Goal: Task Accomplishment & Management: Manage account settings

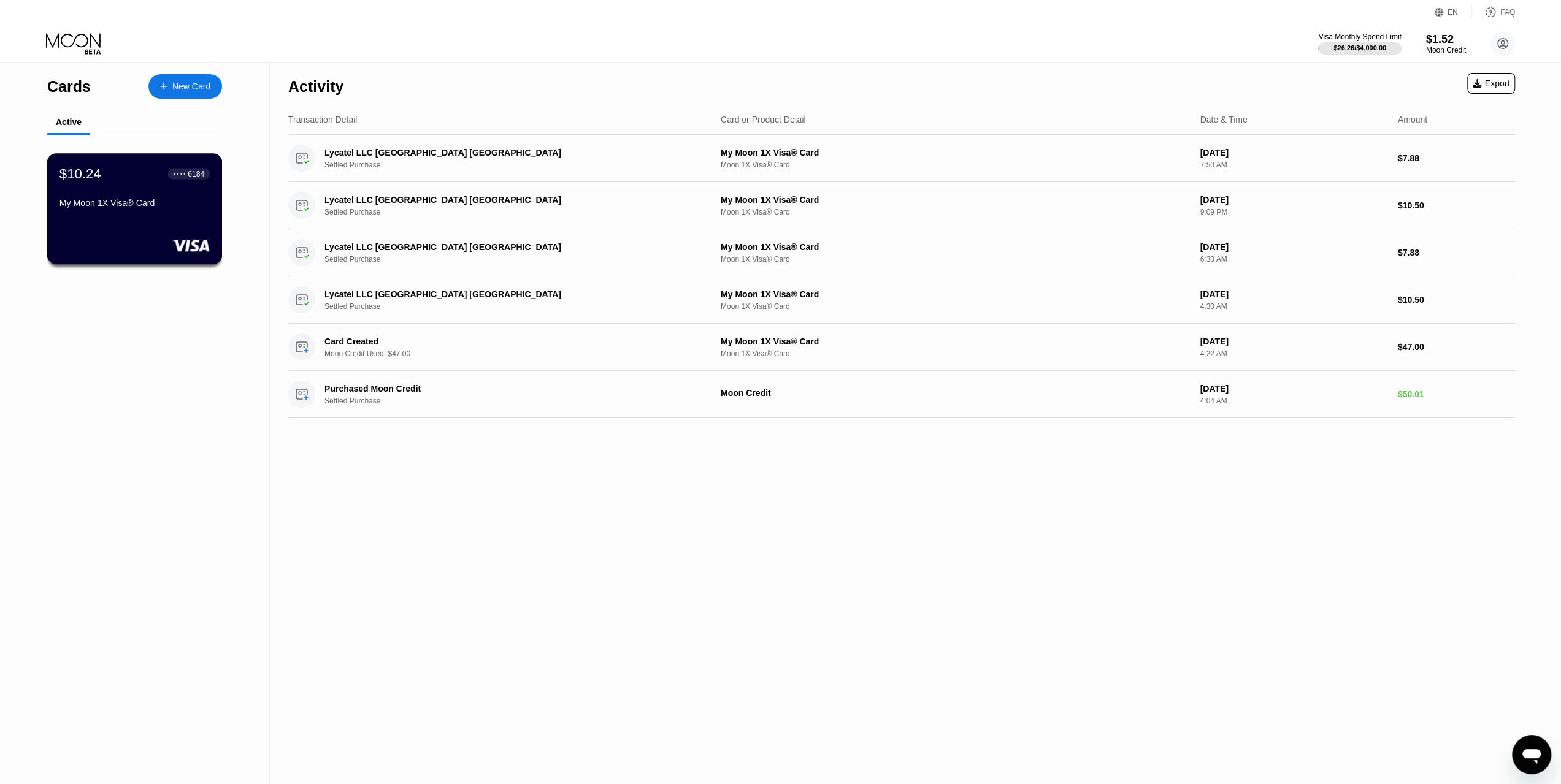
click at [161, 207] on div "My Moon 1X Visa® Card" at bounding box center [135, 203] width 150 height 10
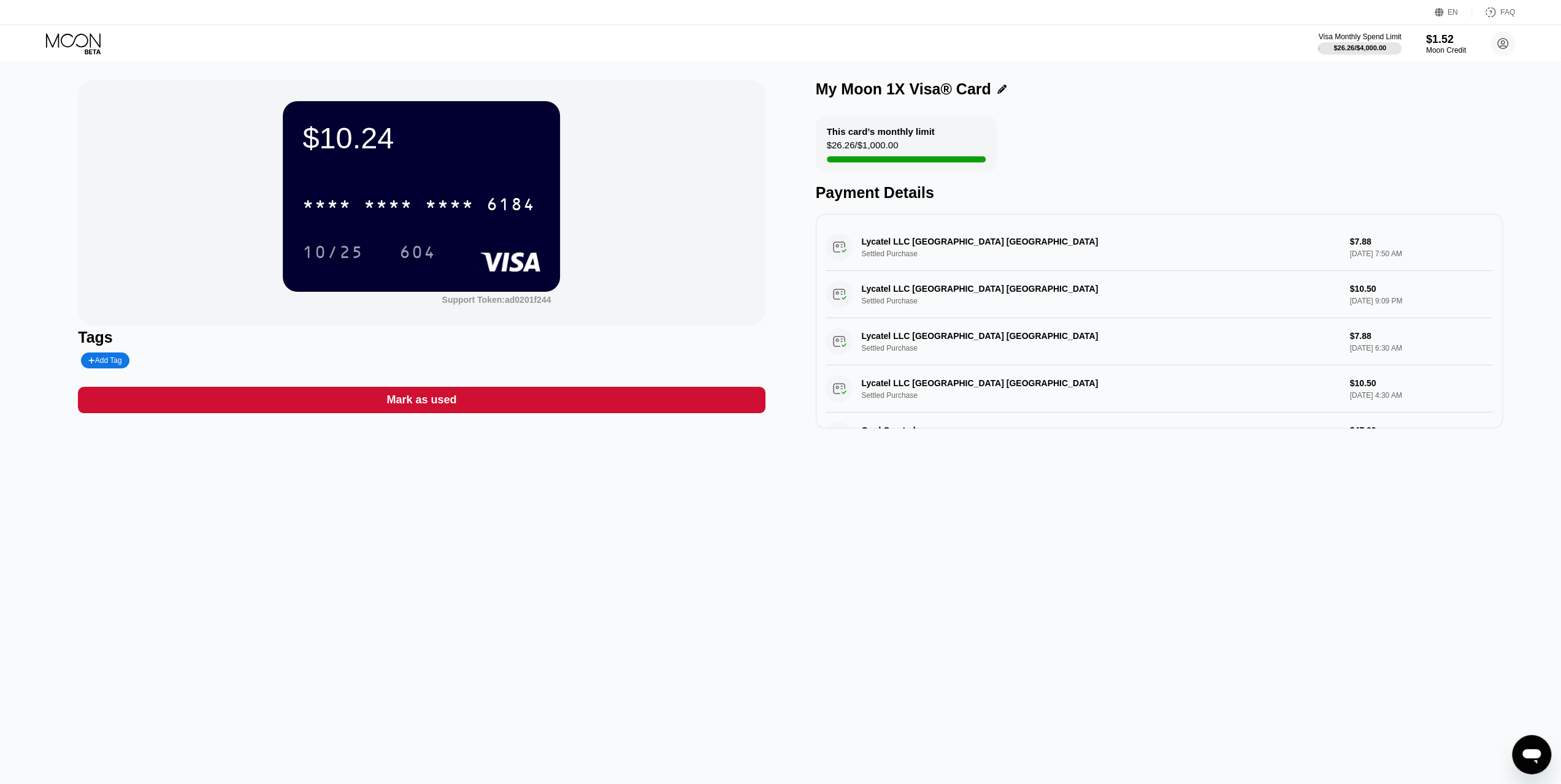
click at [416, 203] on div "* * * * * * * * * * * * 6184" at bounding box center [418, 204] width 248 height 31
